Goal: Information Seeking & Learning: Learn about a topic

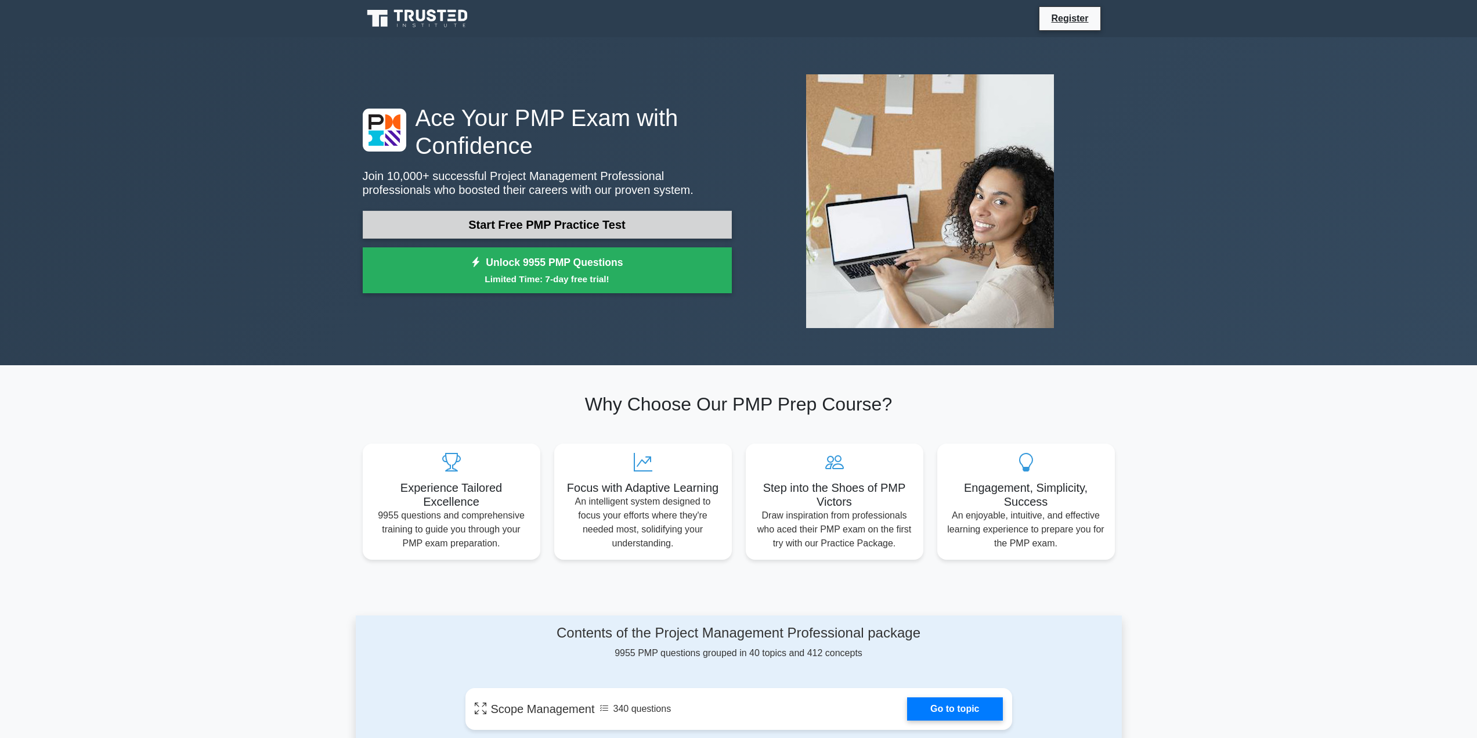
click at [537, 221] on link "Start Free PMP Practice Test" at bounding box center [547, 225] width 369 height 28
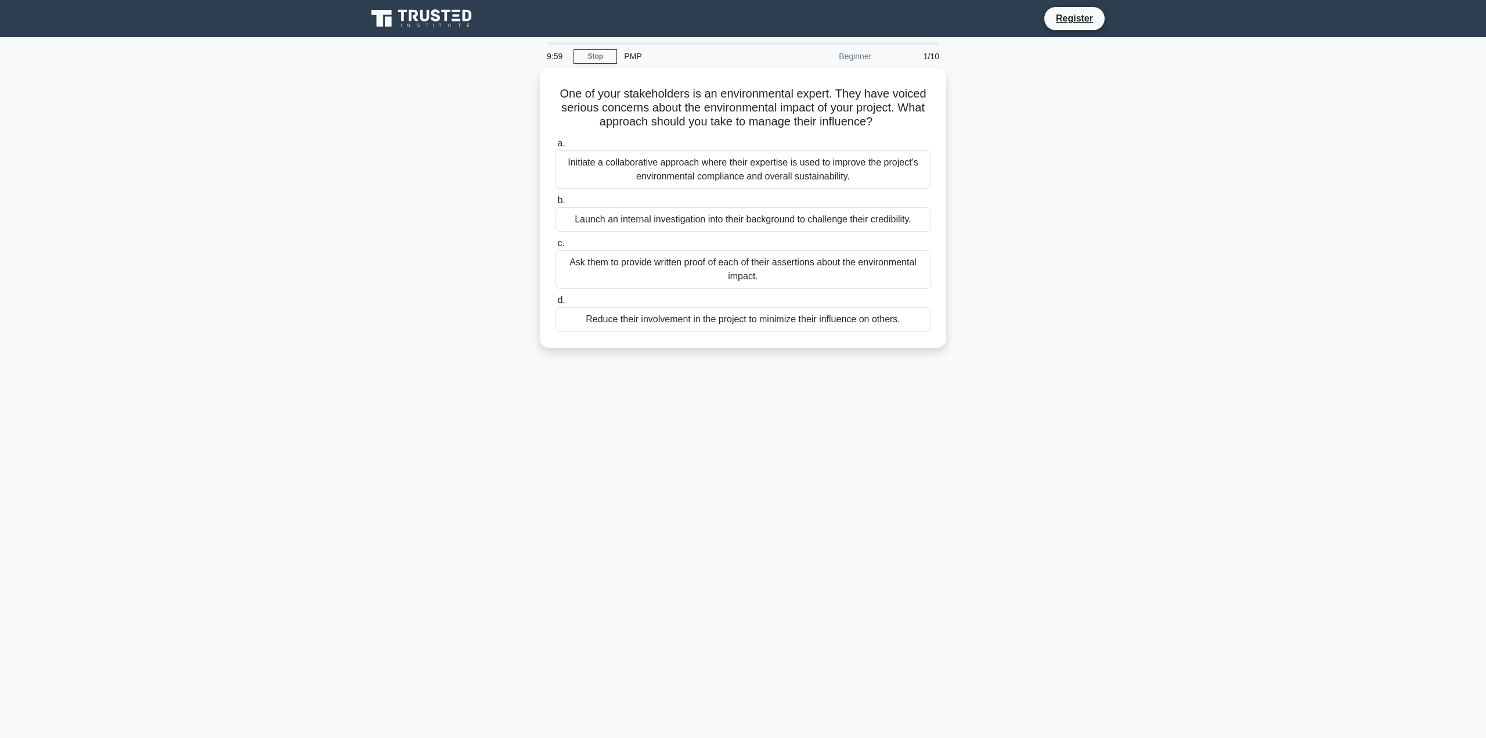
drag, startPoint x: 402, startPoint y: 159, endPoint x: 394, endPoint y: 165, distance: 10.3
click at [401, 159] on div "One of your stakeholders is an environmental expert. They have voiced serious c…" at bounding box center [743, 215] width 766 height 294
click at [616, 168] on div "Initiate a collaborative approach where their expertise is used to improve the …" at bounding box center [743, 166] width 376 height 38
click at [555, 145] on input "a. Initiate a collaborative approach where their expertise is used to improve t…" at bounding box center [555, 141] width 0 height 8
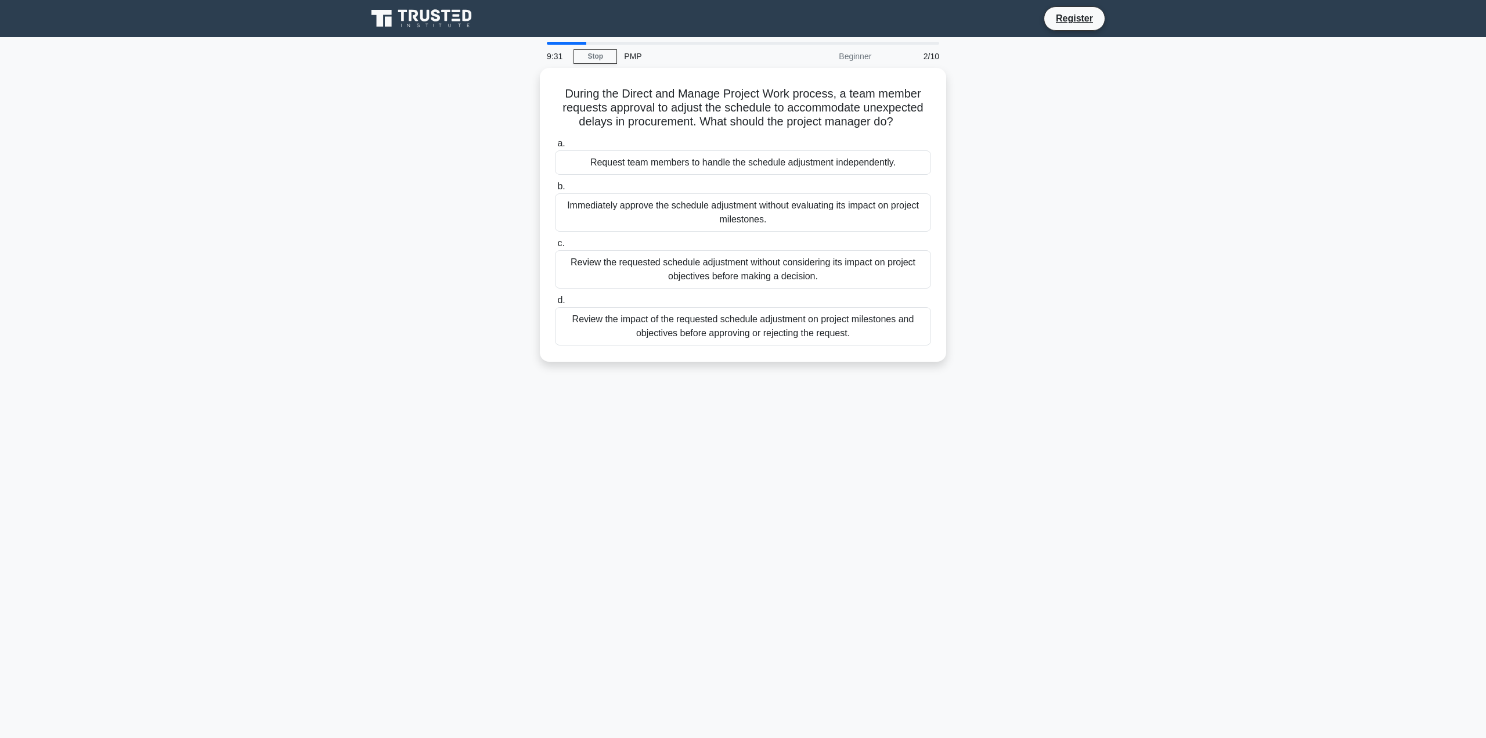
click at [425, 152] on div "During the Direct and Manage Project Work process, a team member requests appro…" at bounding box center [743, 222] width 766 height 308
click at [621, 322] on div "Review the impact of the requested schedule adjustment on project milestones an…" at bounding box center [743, 323] width 376 height 38
click at [555, 301] on input "d. Review the impact of the requested schedule adjustment on project milestones…" at bounding box center [555, 298] width 0 height 8
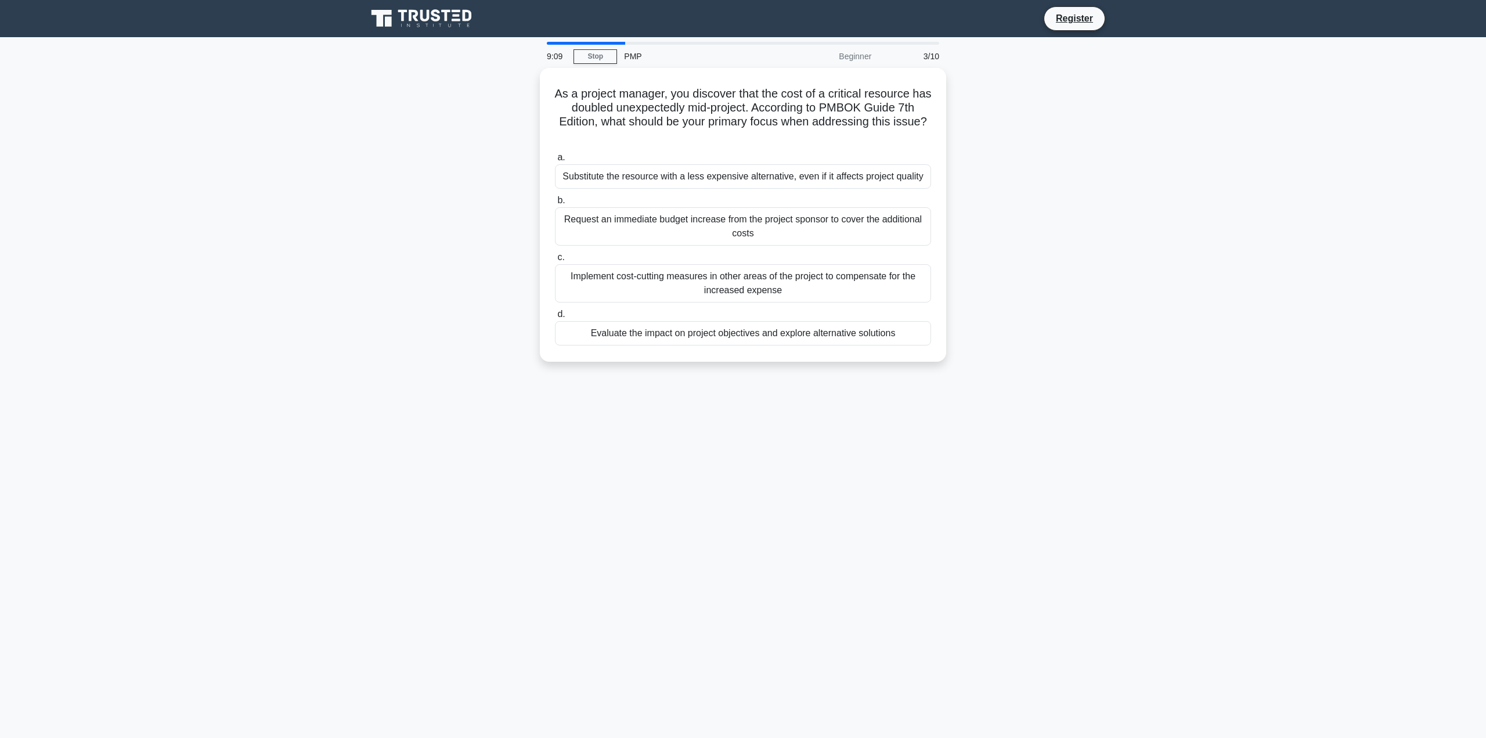
click at [413, 270] on div "As a project manager, you discover that the cost of a critical resource has dou…" at bounding box center [743, 222] width 766 height 308
click at [630, 335] on div "Evaluate the impact on project objectives and explore alternative solutions" at bounding box center [743, 330] width 376 height 24
click at [555, 315] on input "d. Evaluate the impact on project objectives and explore alternative solutions" at bounding box center [555, 312] width 0 height 8
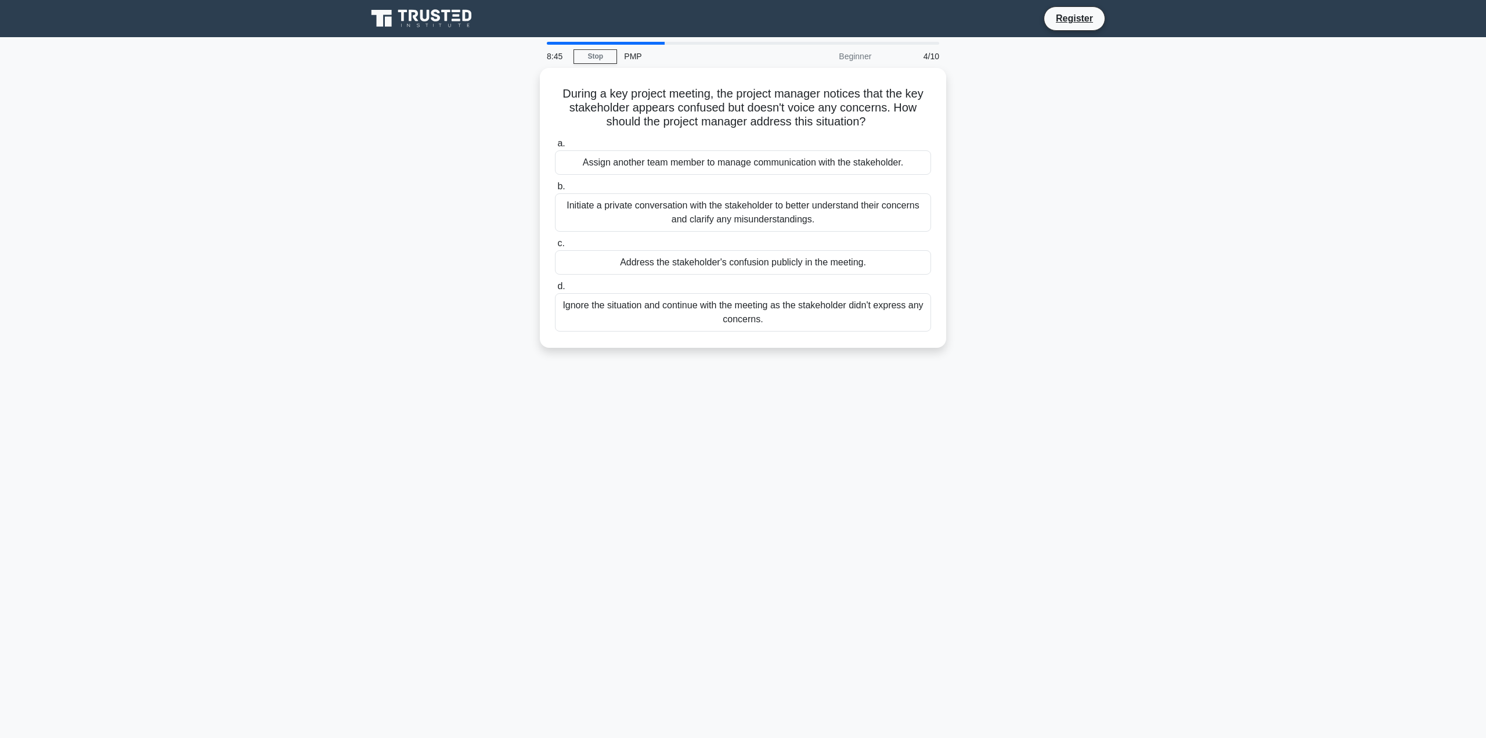
click at [273, 297] on main "8:45 Stop PMP Beginner 4/10 During a key project meeting, the project manager n…" at bounding box center [743, 387] width 1486 height 701
click at [282, 280] on main "8:37 Stop PMP Beginner 4/10 During a key project meeting, the project manager n…" at bounding box center [743, 387] width 1486 height 701
click at [638, 220] on div "Initiate a private conversation with the stakeholder to better understand their…" at bounding box center [743, 209] width 376 height 38
click at [555, 187] on input "b. Initiate a private conversation with the stakeholder to better understand th…" at bounding box center [555, 184] width 0 height 8
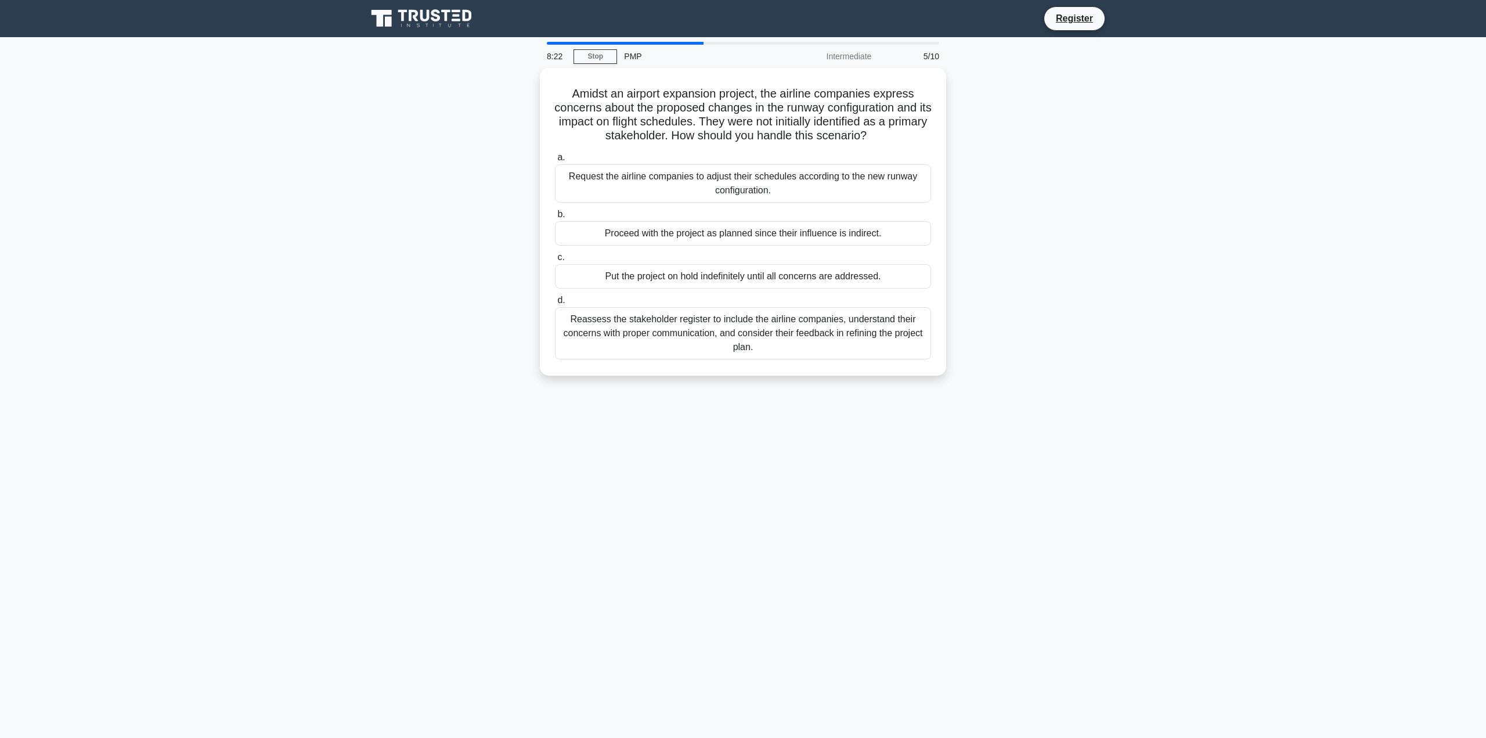
click at [340, 215] on main "8:22 Stop PMP Intermediate 5/10 Amidst an airport expansion project, the airlin…" at bounding box center [743, 387] width 1486 height 701
click at [344, 202] on main "8:03 Stop PMP Intermediate 5/10 Amidst an airport expansion project, the airlin…" at bounding box center [743, 387] width 1486 height 701
drag, startPoint x: 526, startPoint y: 425, endPoint x: 515, endPoint y: 424, distance: 10.5
click at [525, 425] on div "7:53 Stop PMP Intermediate 5/10 Amidst an airport expansion project, the airlin…" at bounding box center [743, 332] width 766 height 580
click at [628, 337] on div "Reassess the stakeholder register to include the airline companies, understand …" at bounding box center [743, 330] width 376 height 52
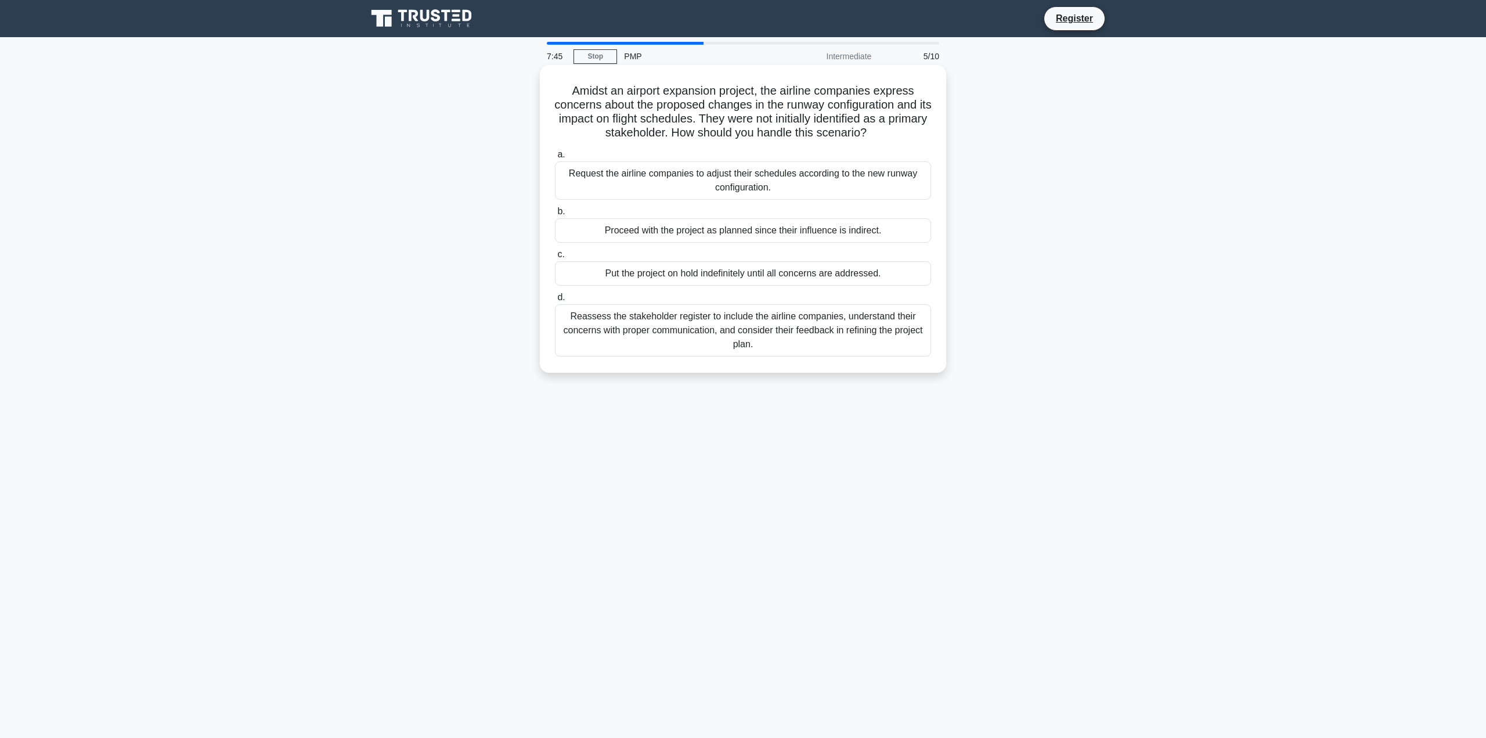
click at [555, 301] on input "d. Reassess the stakeholder register to include the airline companies, understa…" at bounding box center [555, 298] width 0 height 8
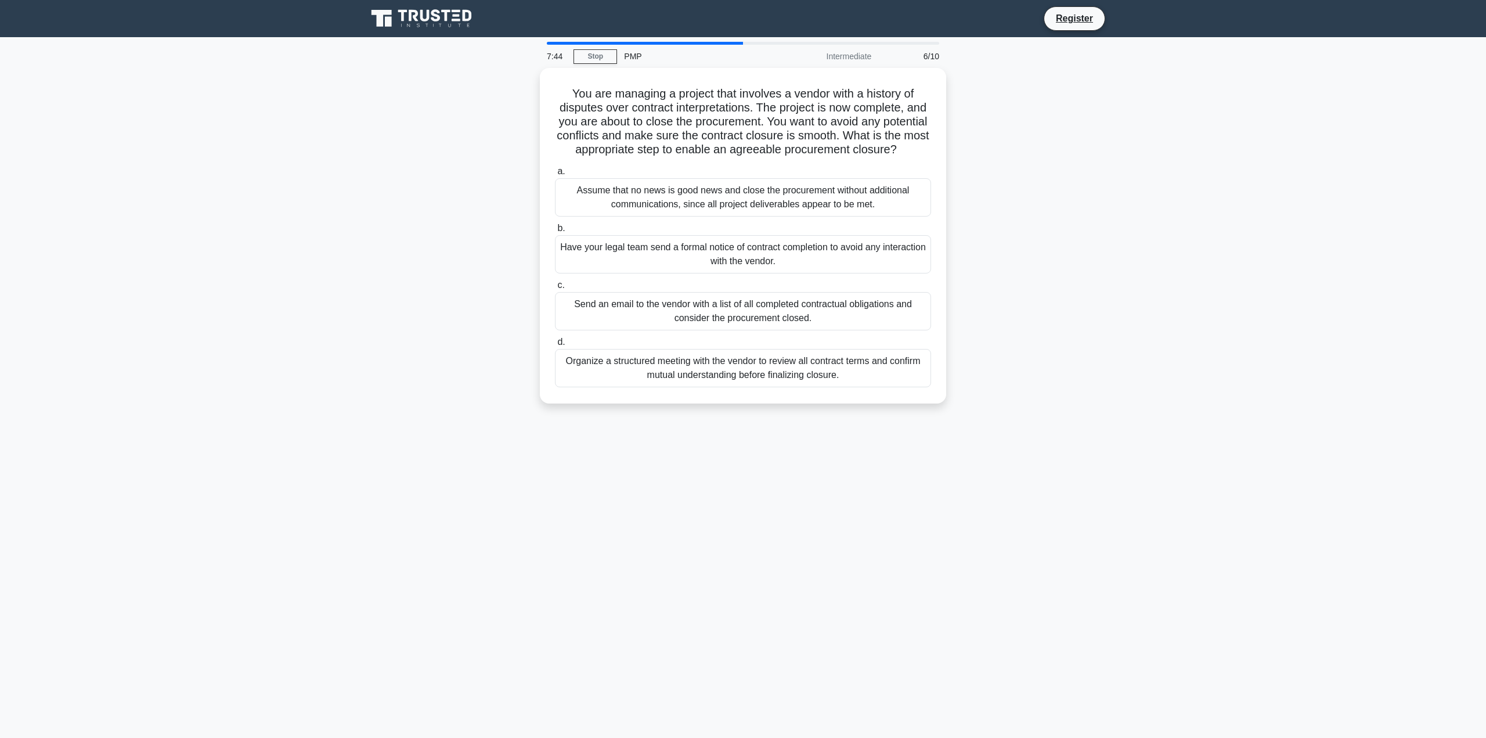
click at [367, 314] on div "You are managing a project that involves a vendor with a history of disputes ov…" at bounding box center [743, 242] width 766 height 349
click at [378, 304] on div "You are managing a project that involves a vendor with a history of disputes ov…" at bounding box center [743, 242] width 766 height 349
click at [370, 301] on div "You are managing a project that involves a vendor with a history of disputes ov…" at bounding box center [743, 242] width 766 height 349
click at [366, 300] on div "You are managing a project that involves a vendor with a history of disputes ov…" at bounding box center [743, 242] width 766 height 349
drag, startPoint x: 366, startPoint y: 300, endPoint x: 298, endPoint y: 264, distance: 76.3
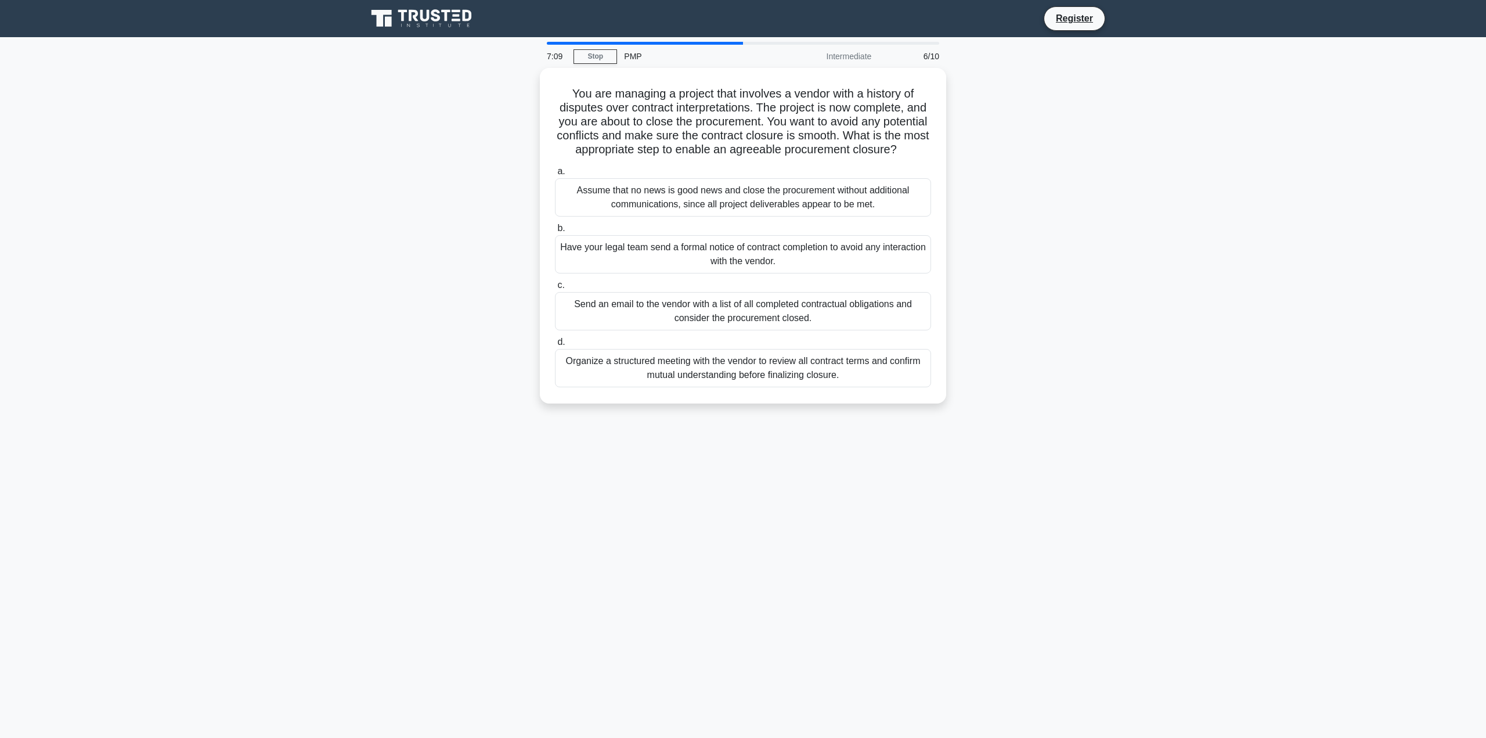
click at [298, 264] on main "7:09 Stop PMP Intermediate 6/10 You are managing a project that involves a vend…" at bounding box center [743, 387] width 1486 height 701
click at [643, 384] on div "Organize a structured meeting with the vendor to review all contract terms and …" at bounding box center [743, 365] width 376 height 38
click at [555, 343] on input "d. Organize a structured meeting with the vendor to review all contract terms a…" at bounding box center [555, 339] width 0 height 8
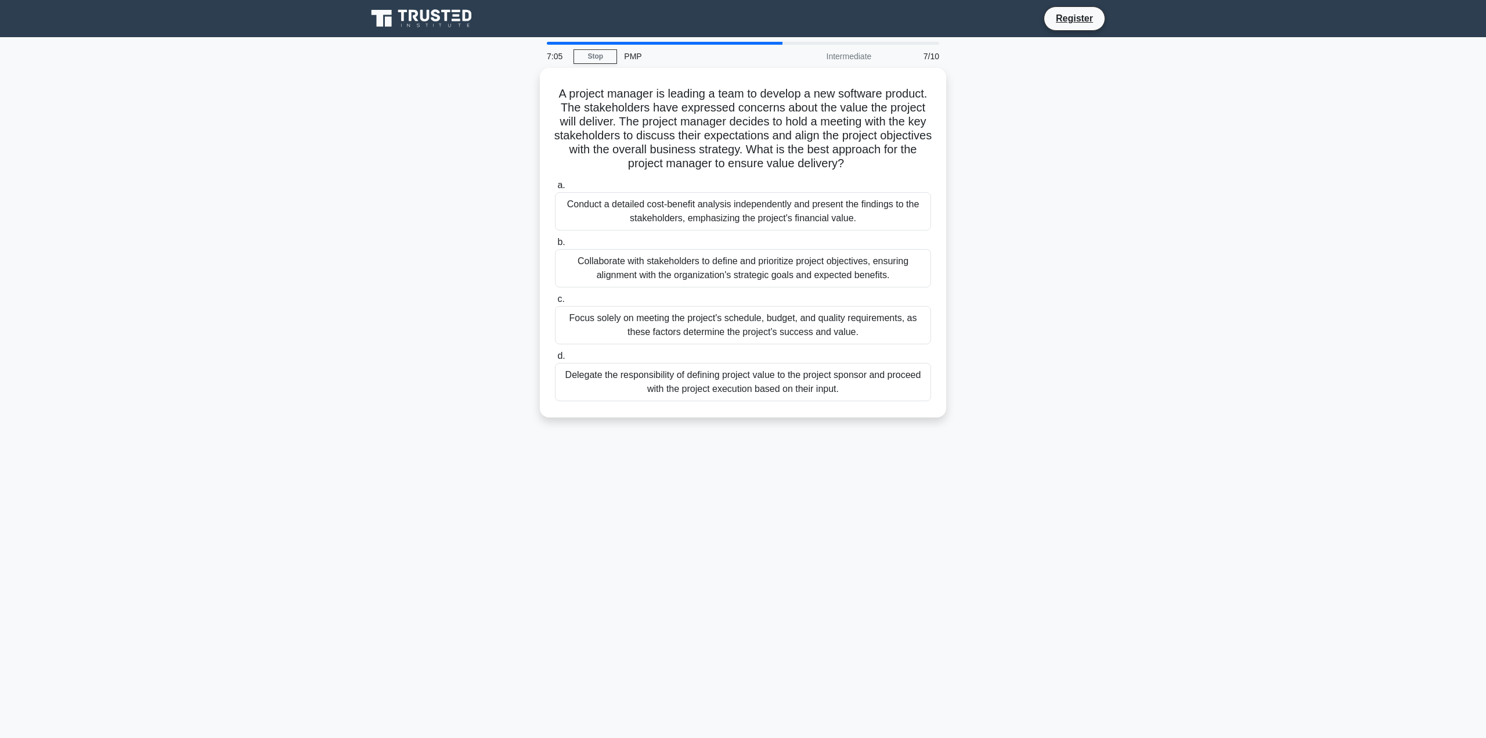
click at [270, 182] on main "7:05 Stop PMP Intermediate 7/10 A project manager is leading a team to develop …" at bounding box center [743, 387] width 1486 height 701
click at [311, 317] on main "6:29 Stop PMP Intermediate 7/10 A project manager is leading a team to develop …" at bounding box center [743, 387] width 1486 height 701
click at [650, 262] on div "Collaborate with stakeholders to define and prioritize project objectives, ensu…" at bounding box center [743, 265] width 376 height 38
click at [555, 243] on input "b. Collaborate with stakeholders to define and prioritize project objectives, e…" at bounding box center [555, 240] width 0 height 8
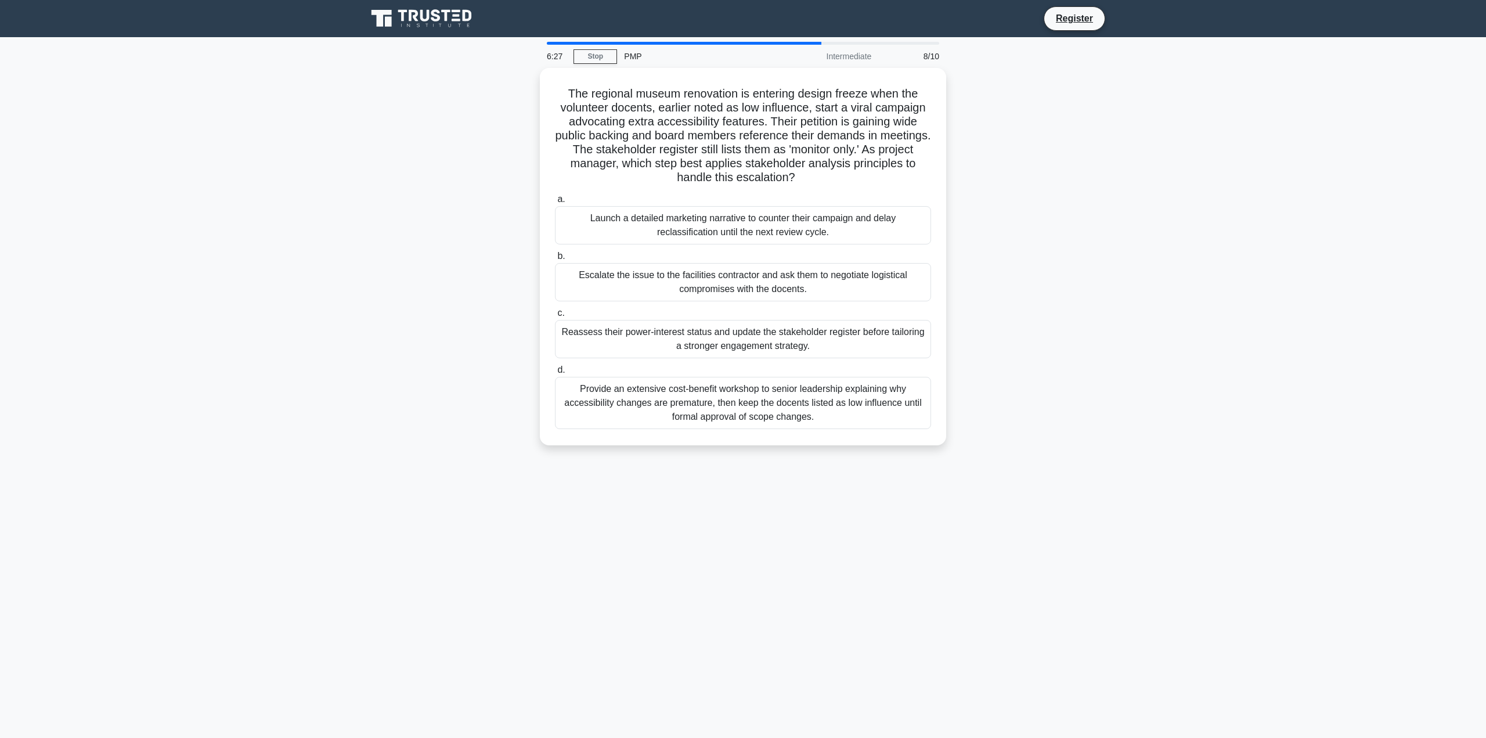
click at [377, 207] on div "The regional museum renovation is entering design freeze when the volunteer doc…" at bounding box center [743, 263] width 766 height 391
click at [371, 203] on div "The regional museum renovation is entering design freeze when the volunteer doc…" at bounding box center [743, 263] width 766 height 391
click at [694, 484] on div "5:57 Stop PMP Intermediate 8/10 The regional museum renovation is entering desi…" at bounding box center [743, 332] width 766 height 580
click at [656, 522] on div "5:42 Stop PMP Intermediate 8/10 The regional museum renovation is entering desi…" at bounding box center [743, 332] width 766 height 580
click at [637, 490] on div "5:33 Stop PMP Intermediate 8/10 The regional museum renovation is entering desi…" at bounding box center [743, 332] width 766 height 580
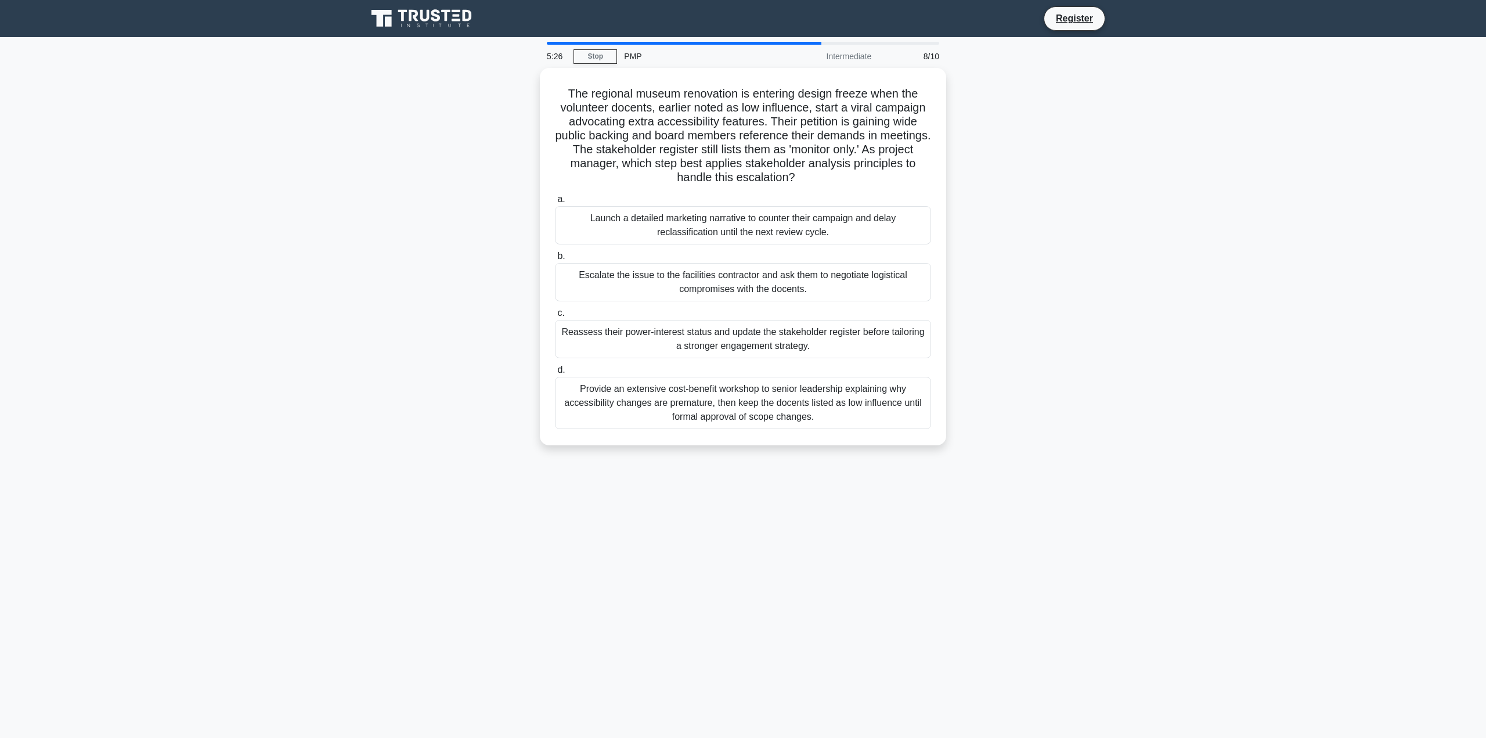
click at [636, 490] on div "5:26 Stop PMP Intermediate 8/10 The regional museum renovation is entering desi…" at bounding box center [743, 332] width 766 height 580
click at [634, 483] on div "5:21 Stop PMP Intermediate 8/10 The regional museum renovation is entering desi…" at bounding box center [743, 332] width 766 height 580
click at [618, 551] on div "4:39 Stop PMP Intermediate 8/10 The regional museum renovation is entering desi…" at bounding box center [743, 332] width 766 height 580
click at [661, 410] on div "Provide an extensive cost-benefit workshop to senior leadership explaining why …" at bounding box center [743, 400] width 376 height 52
click at [555, 371] on input "d. Provide an extensive cost-benefit workshop to senior leadership explaining w…" at bounding box center [555, 367] width 0 height 8
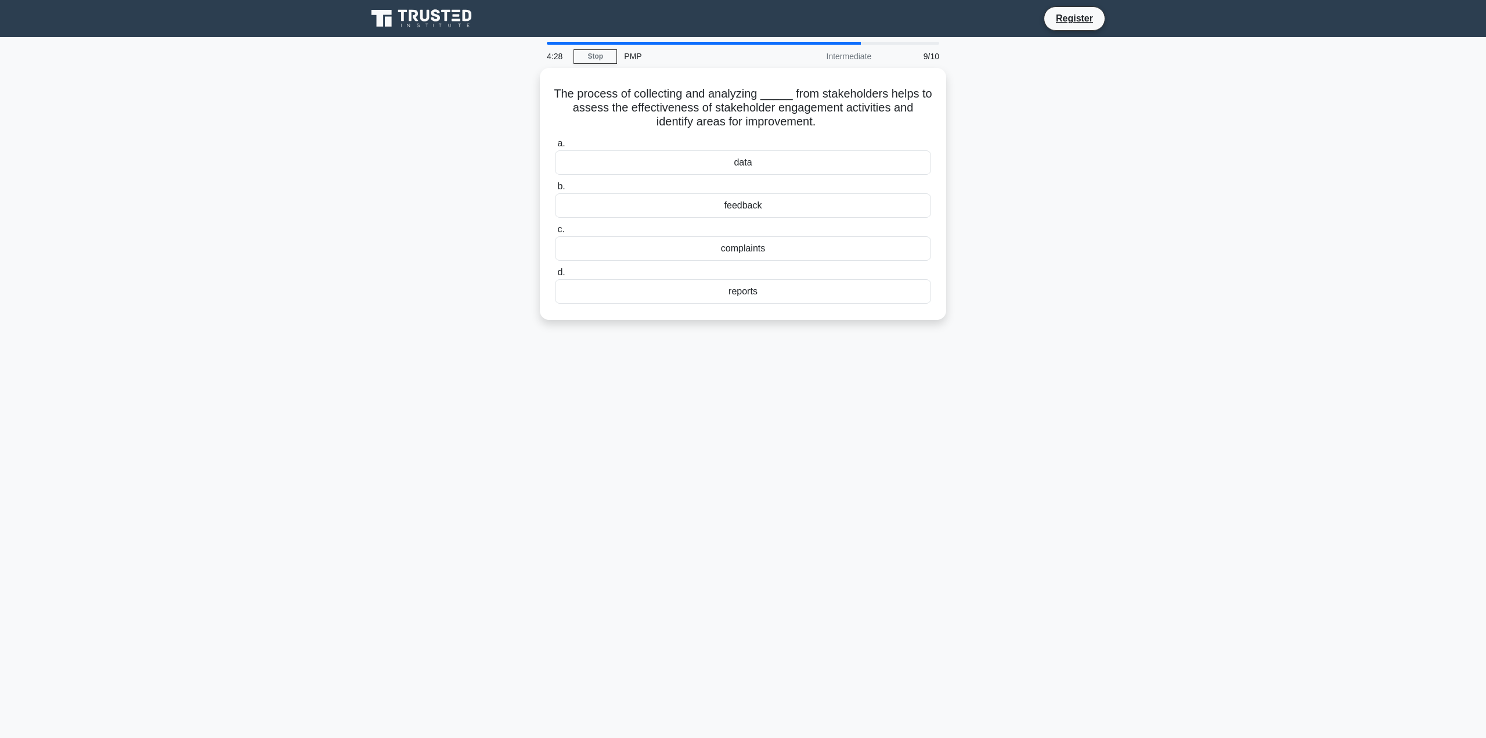
click at [412, 314] on div "The process of collecting and analyzing _____ from stakeholders helps to assess…" at bounding box center [743, 201] width 766 height 266
click at [723, 203] on div "feedback" at bounding box center [743, 202] width 376 height 24
click at [555, 187] on input "b. feedback" at bounding box center [555, 184] width 0 height 8
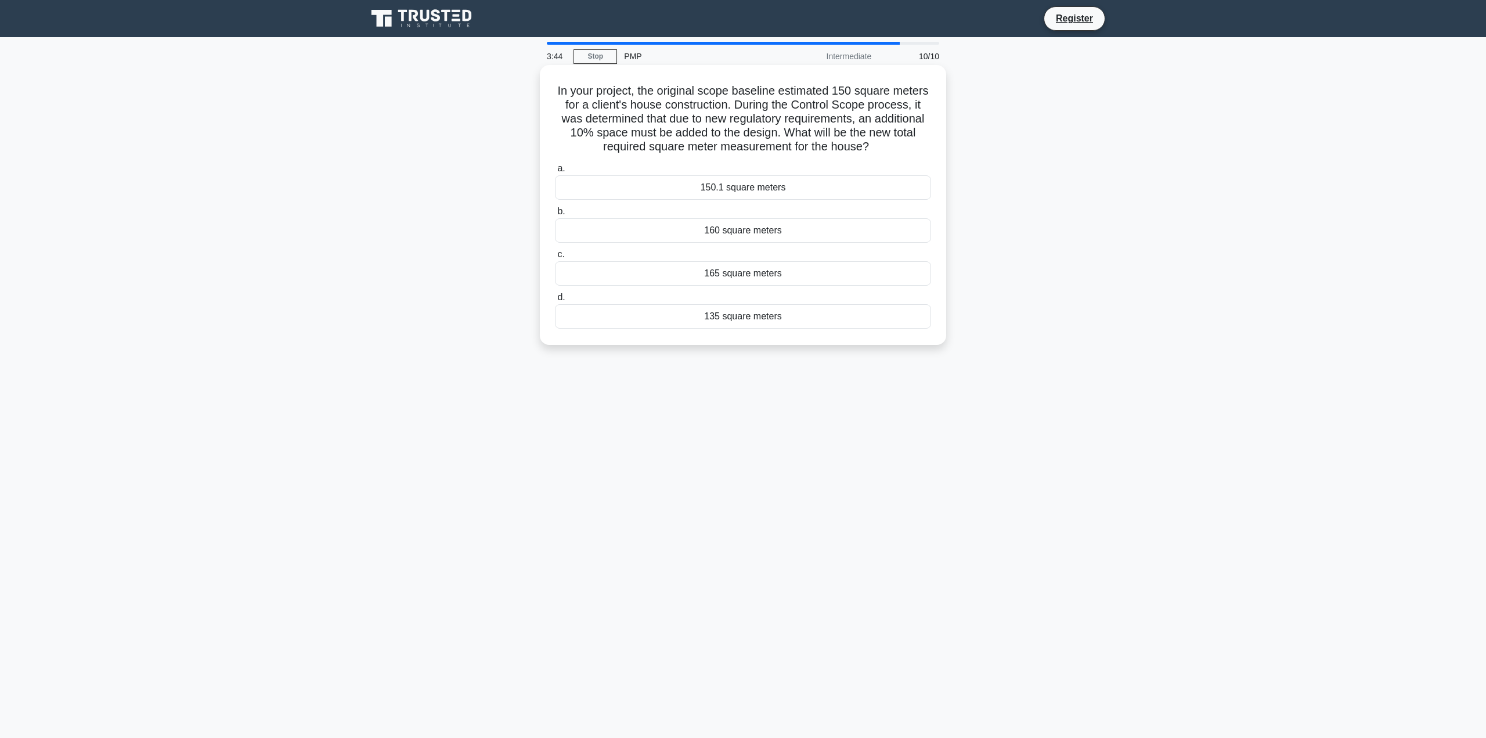
click at [676, 276] on div "165 square meters" at bounding box center [743, 273] width 376 height 24
click at [555, 258] on input "c. 165 square meters" at bounding box center [555, 255] width 0 height 8
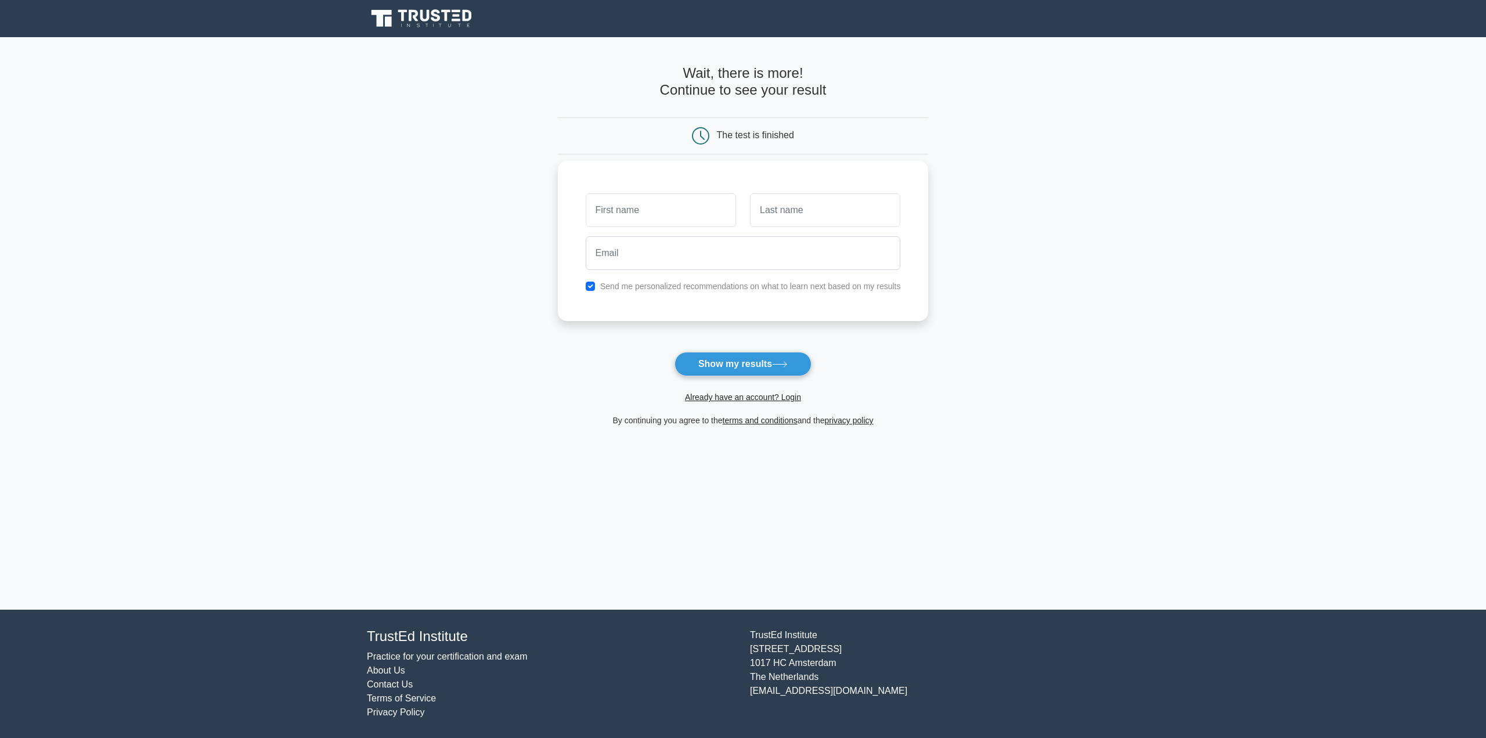
click at [622, 213] on input "text" at bounding box center [661, 210] width 150 height 34
type input "BartłomieJ"
click at [784, 215] on input "text" at bounding box center [825, 210] width 150 height 34
type input "Bart"
click at [752, 248] on input "email" at bounding box center [743, 253] width 315 height 34
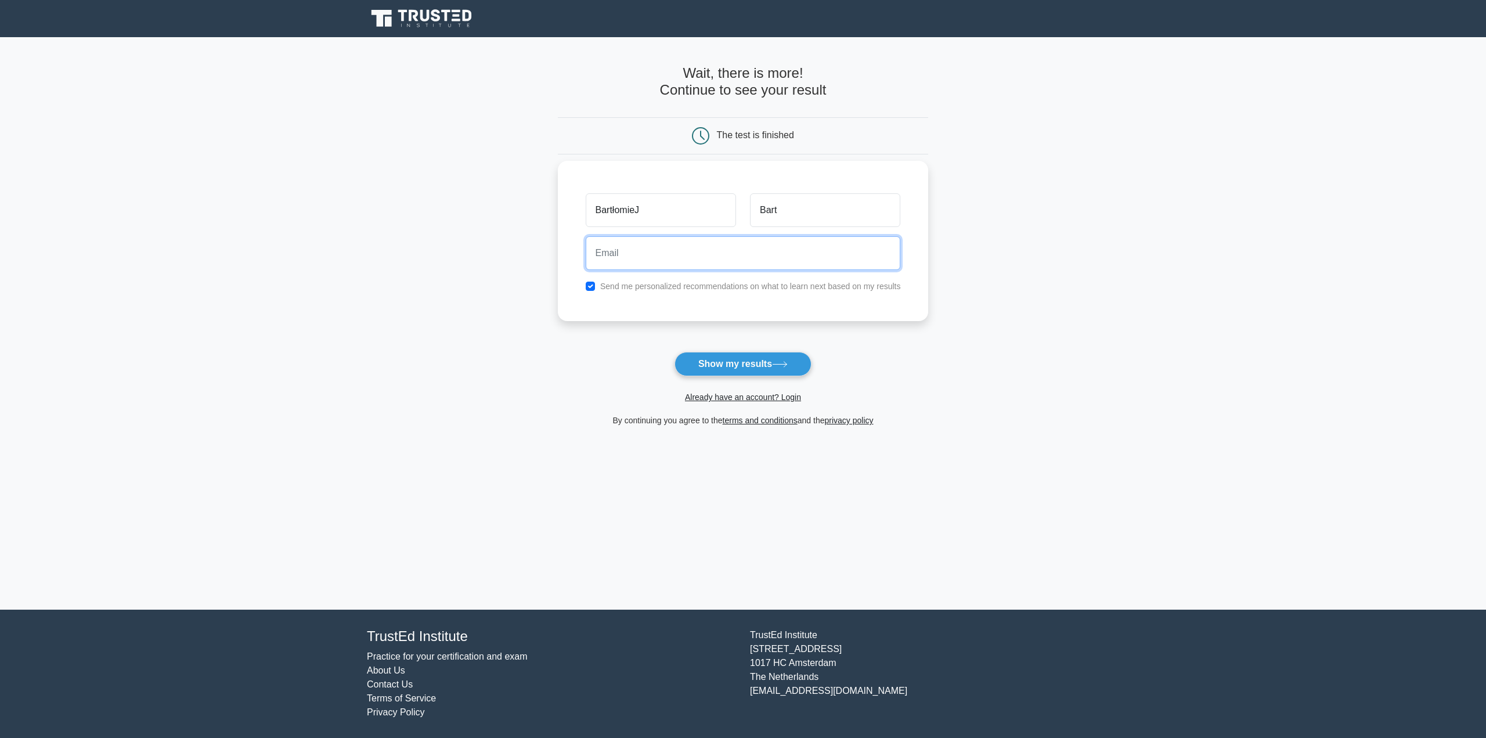
type input "glowny999@gmail.com"
click at [589, 292] on div "Send me personalized recommendations on what to learn next based on my results" at bounding box center [743, 286] width 329 height 14
click at [590, 288] on input "checkbox" at bounding box center [590, 286] width 9 height 9
checkbox input "false"
click at [720, 367] on button "Show my results" at bounding box center [742, 364] width 137 height 24
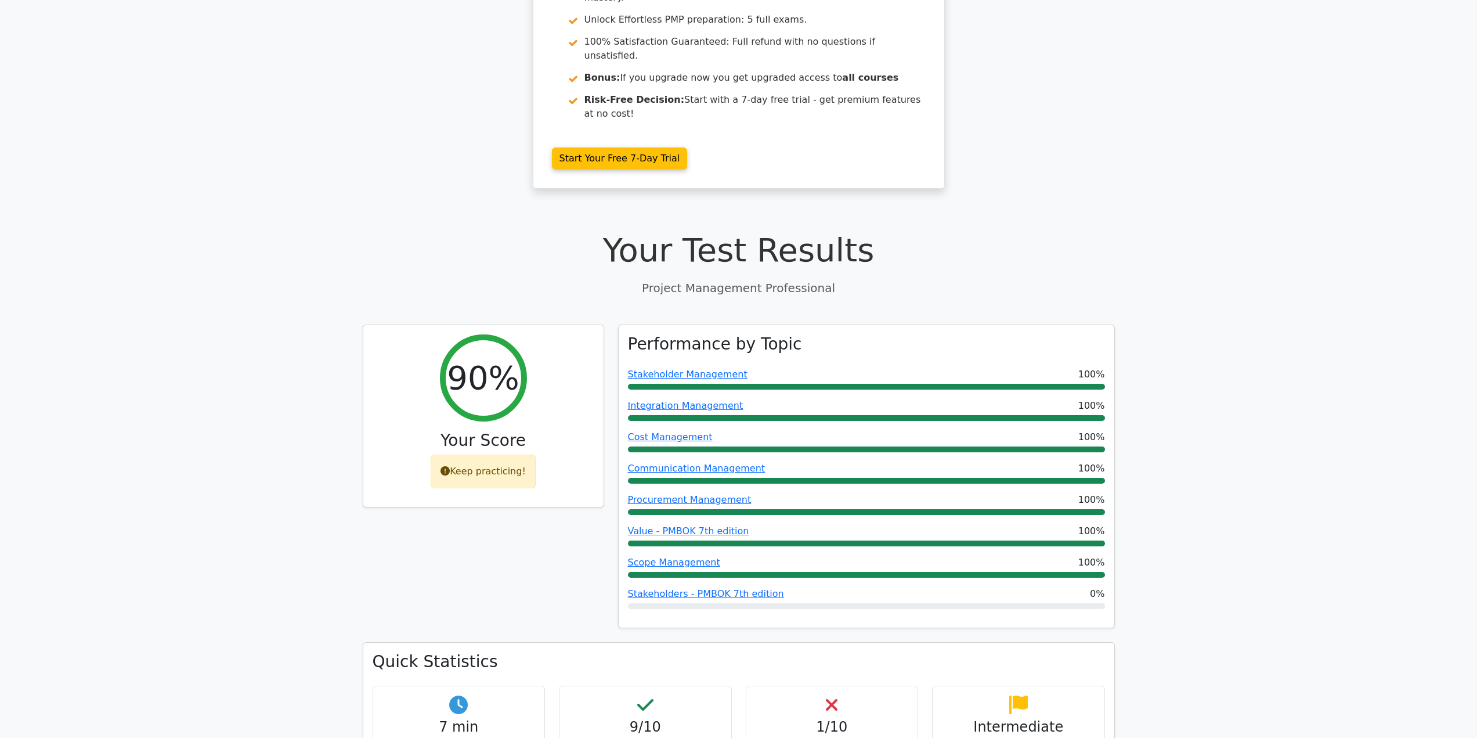
scroll to position [290, 0]
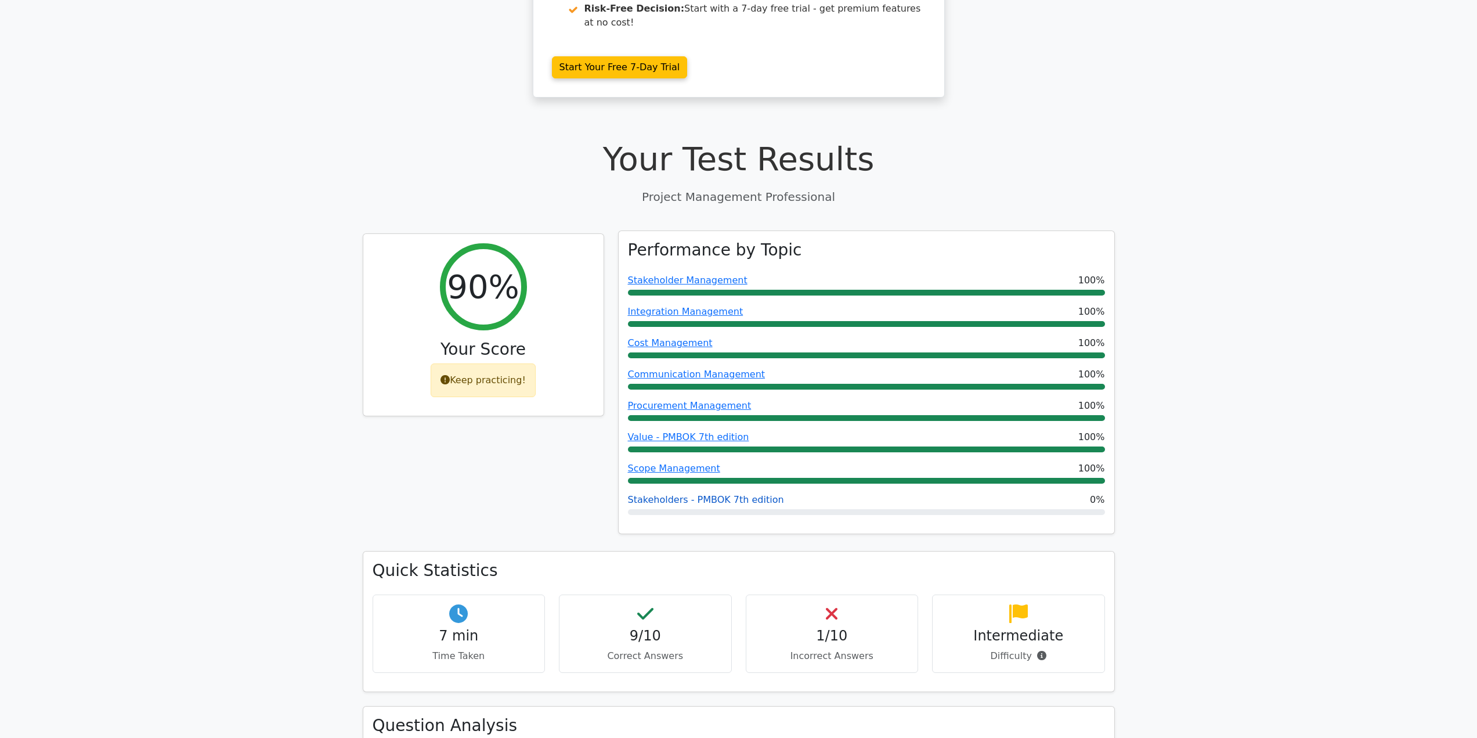
click at [679, 494] on link "Stakeholders - PMBOK 7th edition" at bounding box center [706, 499] width 156 height 11
